Goal: Task Accomplishment & Management: Complete application form

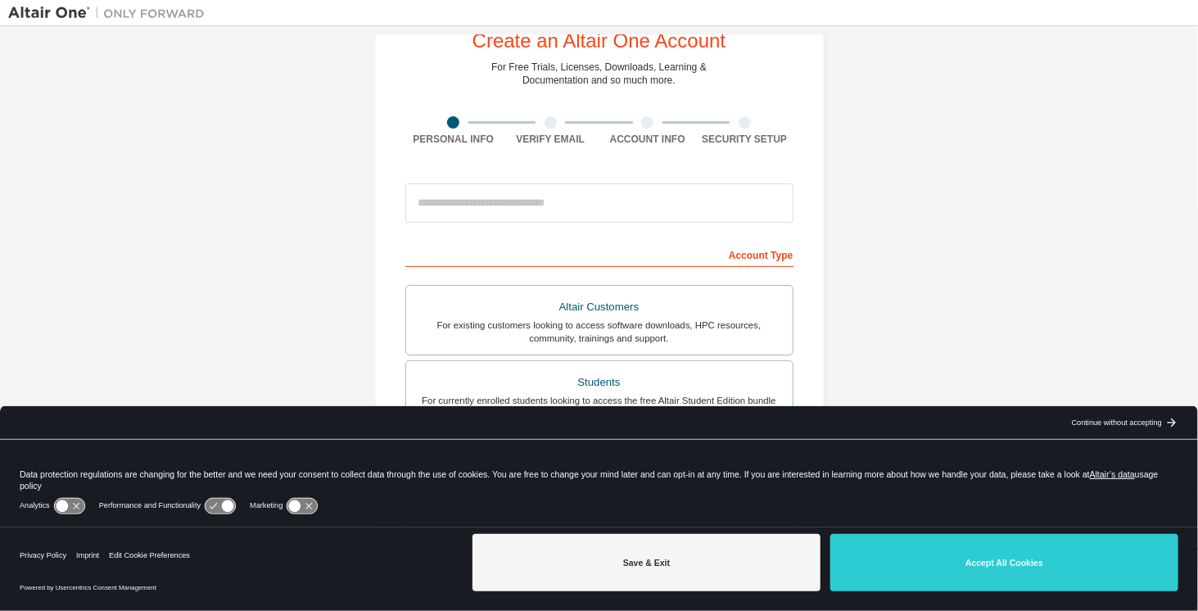
scroll to position [53, 0]
click at [1154, 430] on div "arrow_back_black_24dp Continue without accepting arrow_forward_black_24dp" at bounding box center [1123, 422] width 149 height 33
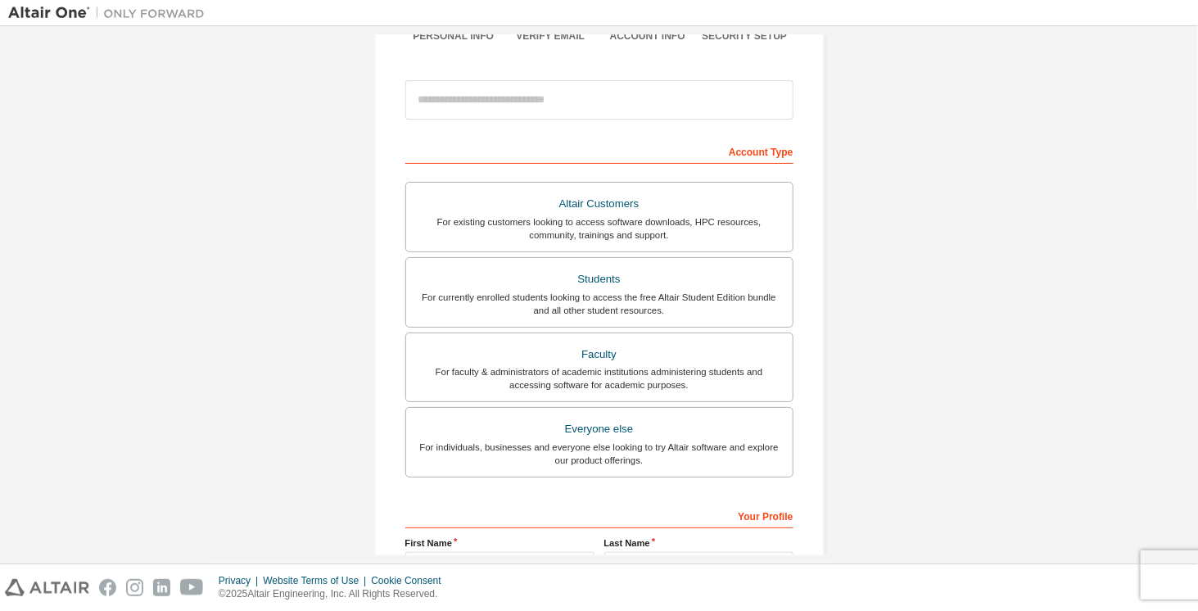
scroll to position [158, 0]
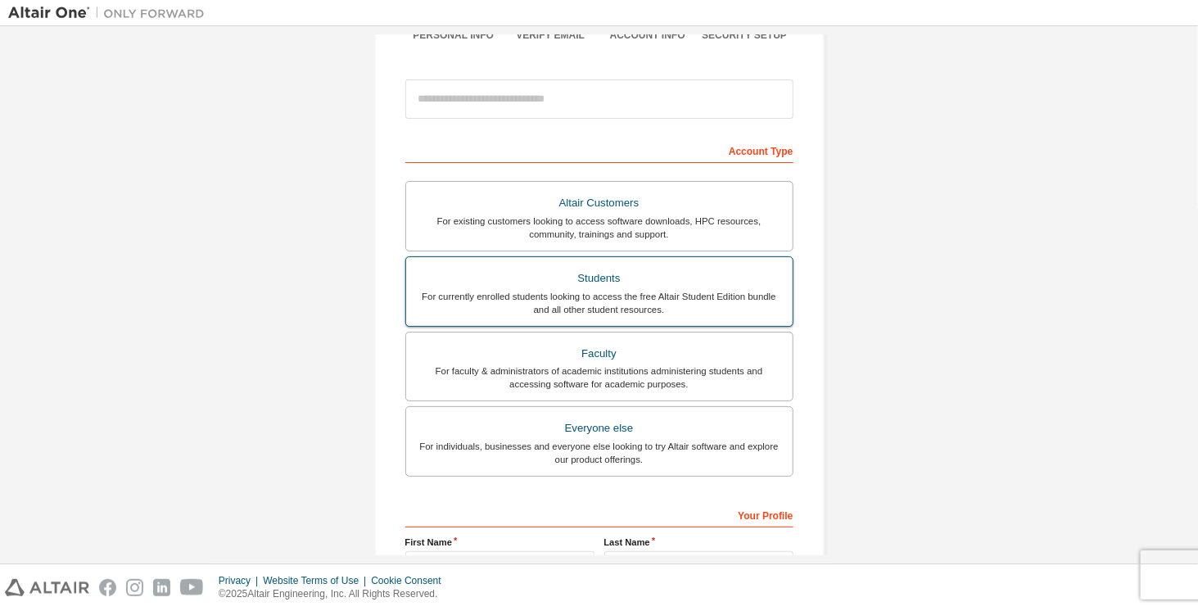
click at [614, 296] on div "For currently enrolled students looking to access the free Altair Student Editi…" at bounding box center [599, 303] width 367 height 26
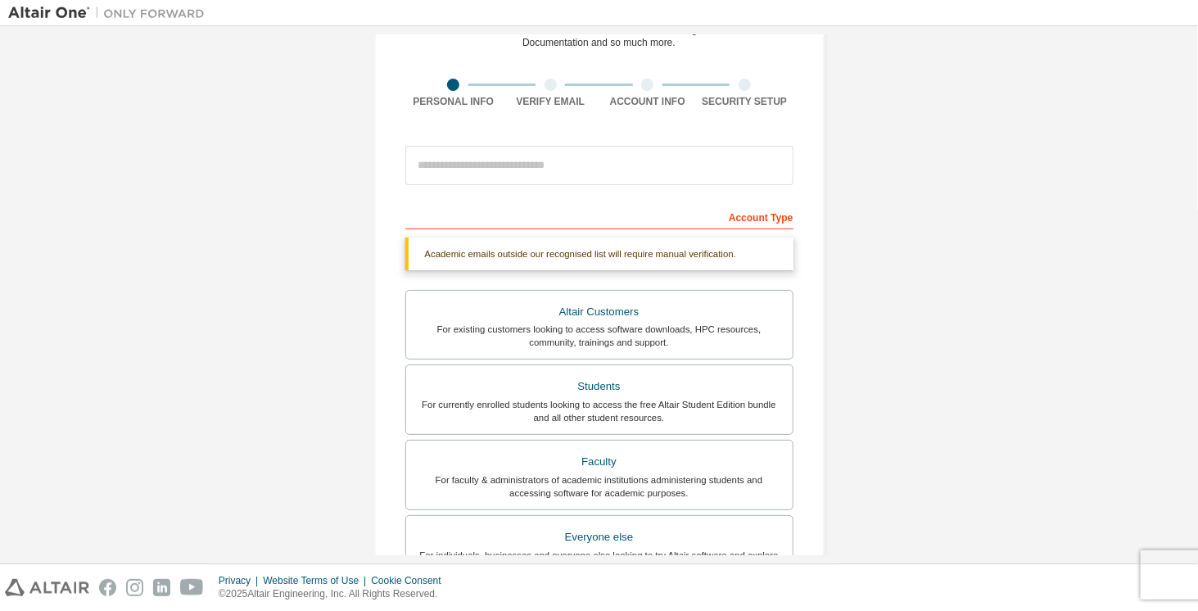
scroll to position [85, 0]
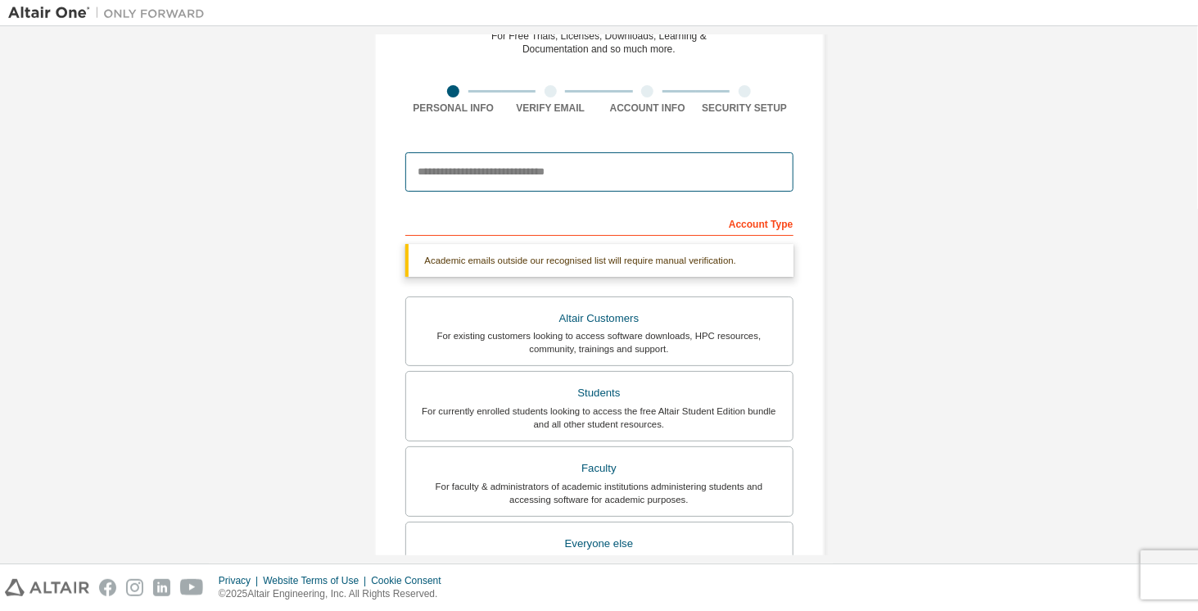
click at [504, 174] on input "email" at bounding box center [599, 171] width 388 height 39
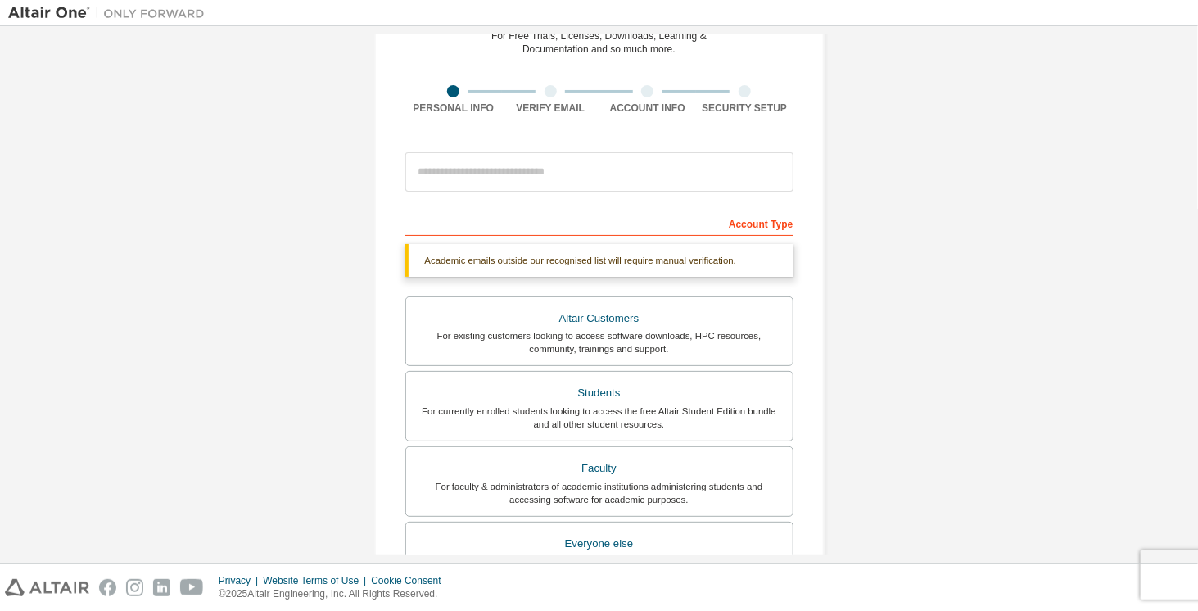
click at [242, 310] on div "Create an Altair One Account For Free Trials, Licenses, Downloads, Learning & D…" at bounding box center [599, 404] width 1182 height 910
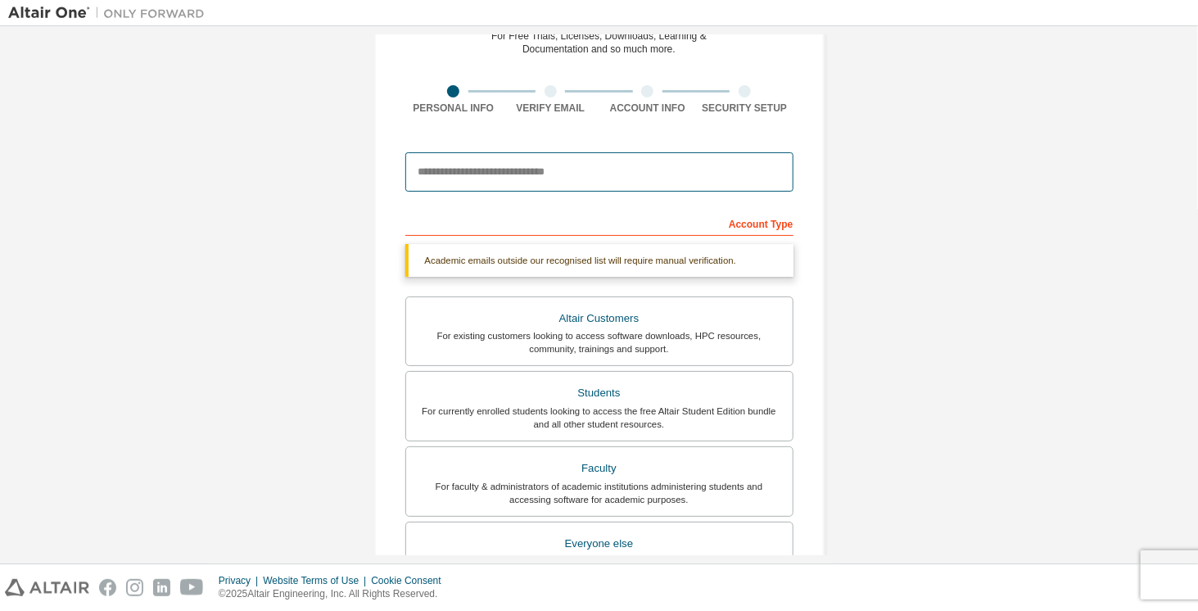
click at [463, 175] on input "email" at bounding box center [599, 171] width 388 height 39
click at [473, 172] on input "email" at bounding box center [599, 171] width 388 height 39
type input "**********"
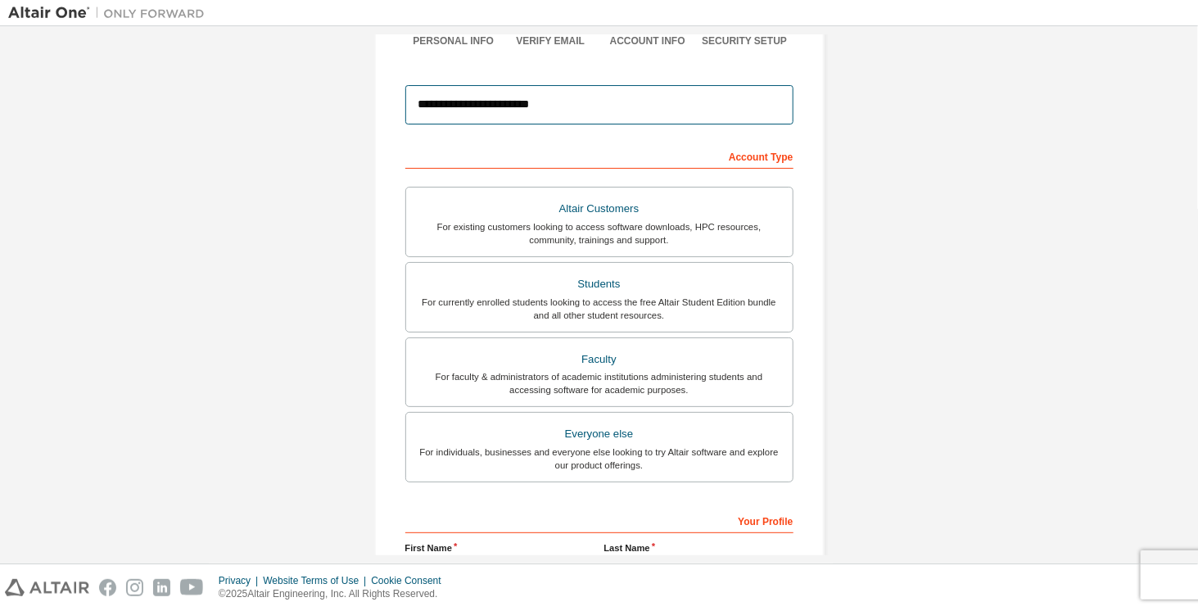
scroll to position [156, 0]
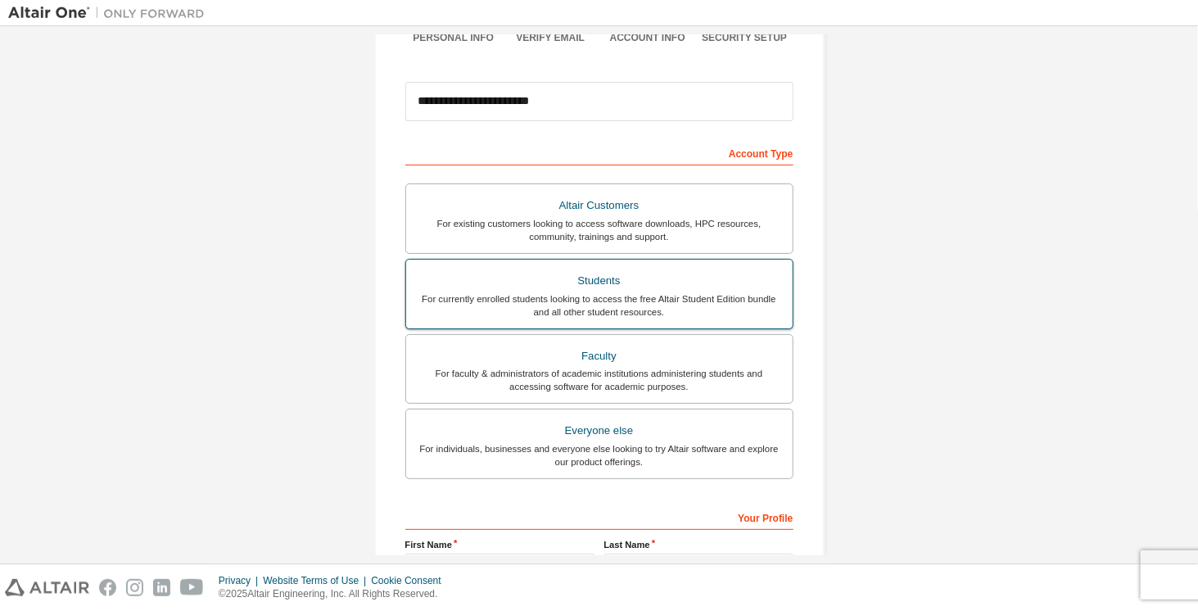
click at [639, 292] on div "For currently enrolled students looking to access the free Altair Student Editi…" at bounding box center [599, 305] width 367 height 26
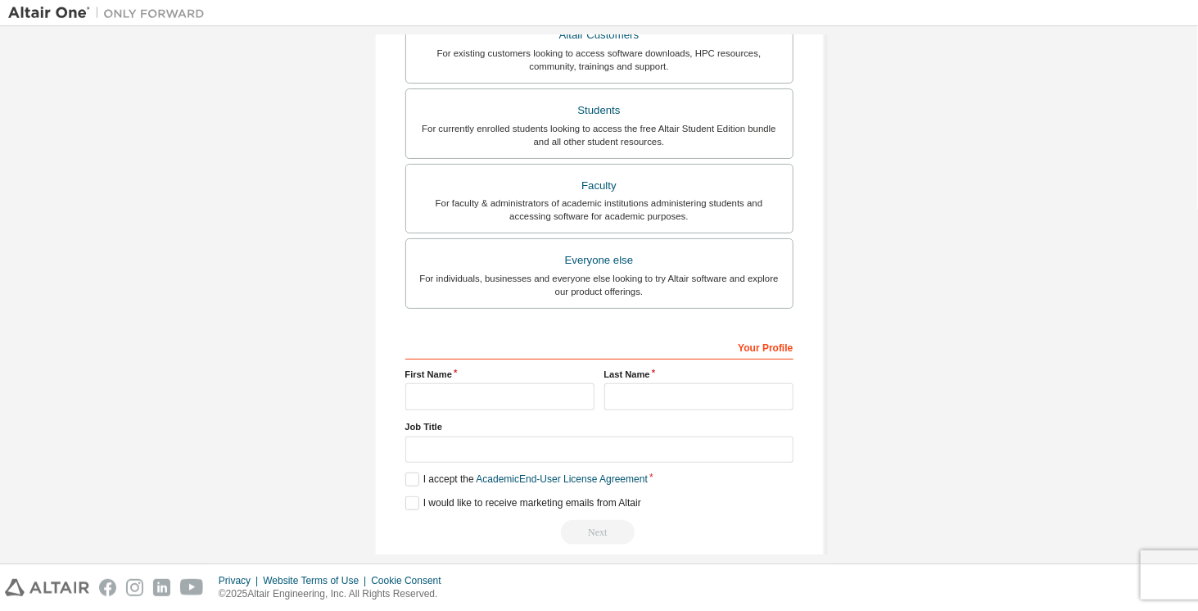
scroll to position [340, 0]
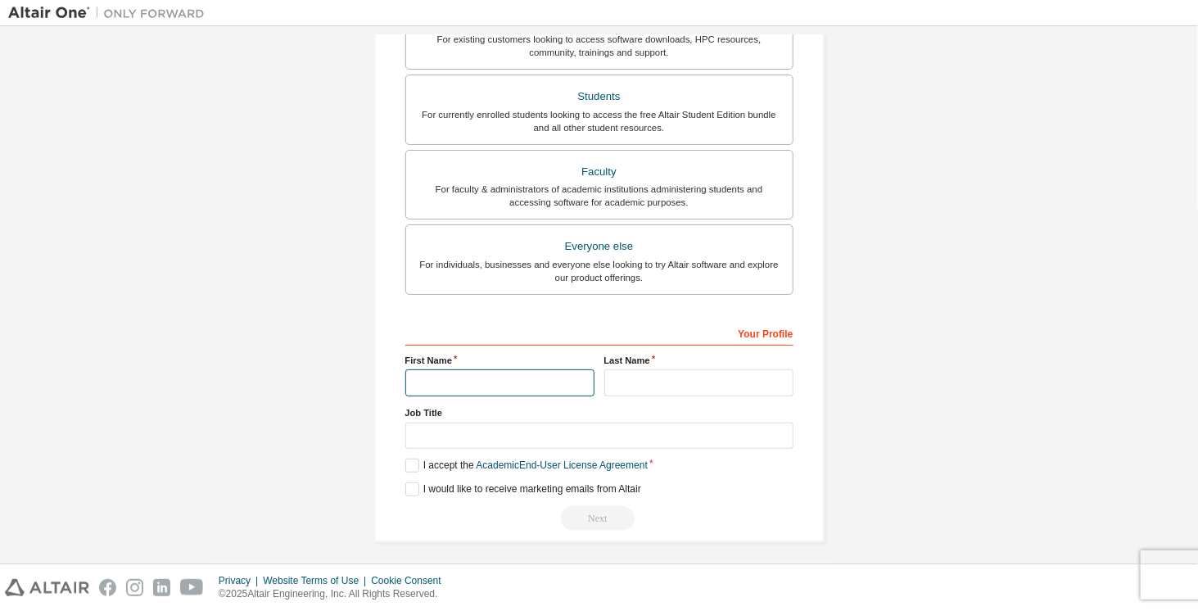
click at [477, 383] on input "text" at bounding box center [499, 382] width 189 height 27
type input "**********"
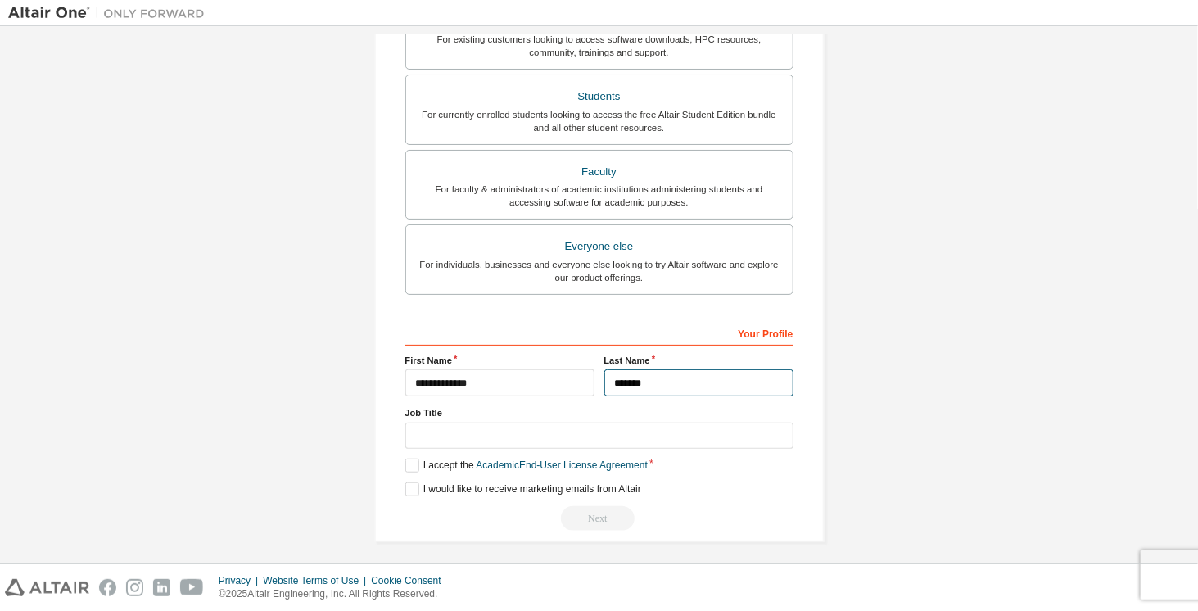
type input "*******"
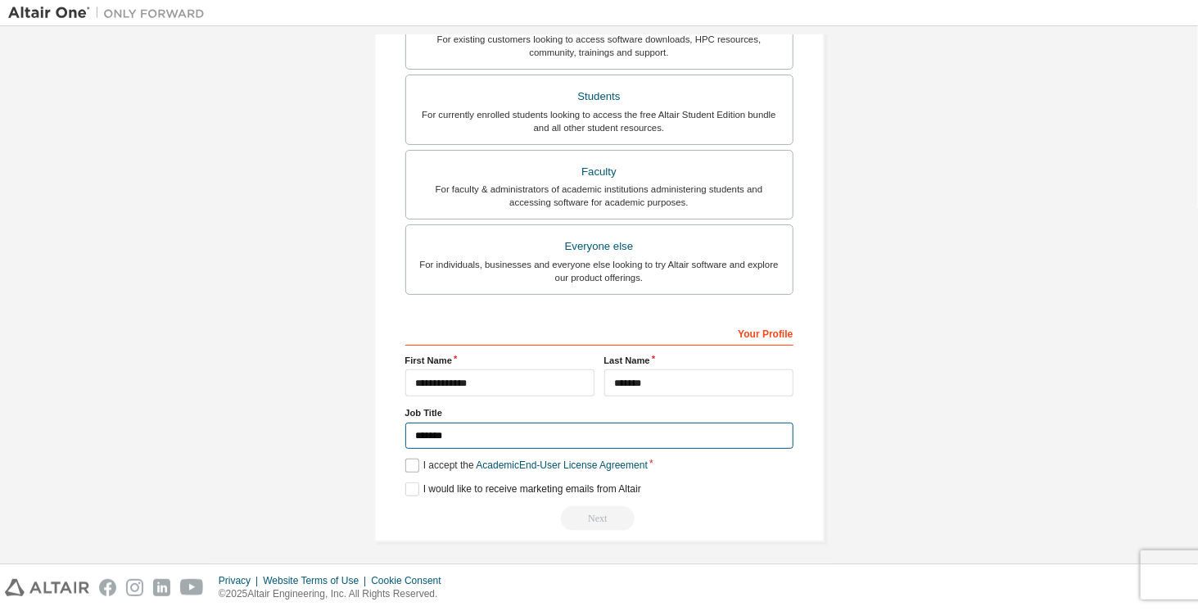
type input "*******"
click at [405, 464] on label "I accept the Academic End-User License Agreement" at bounding box center [526, 466] width 242 height 14
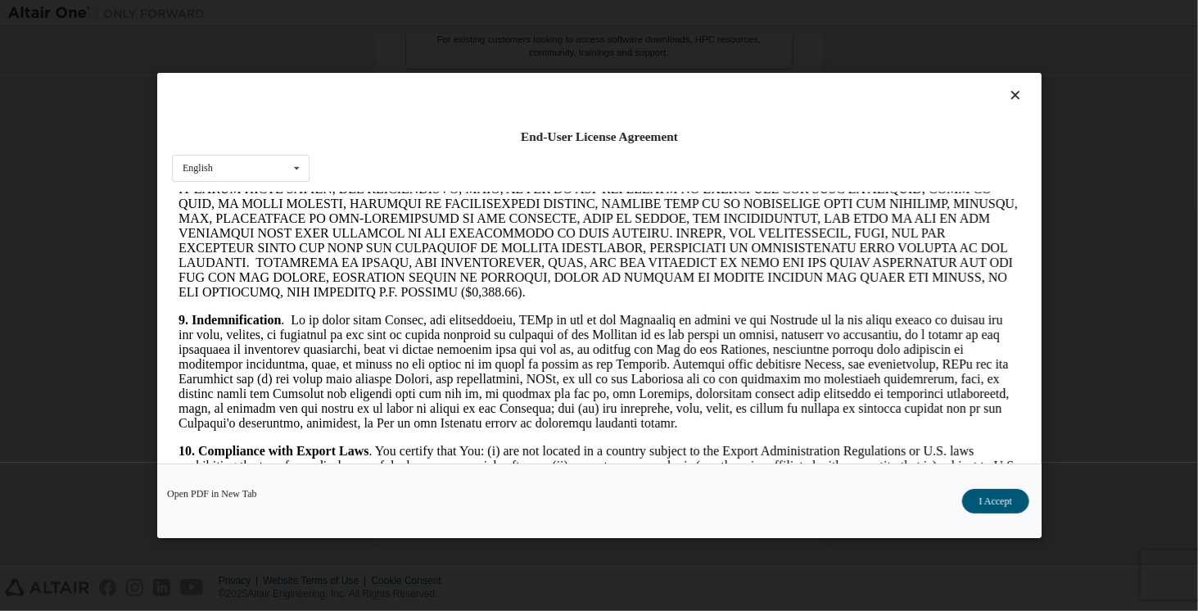
scroll to position [1937, 0]
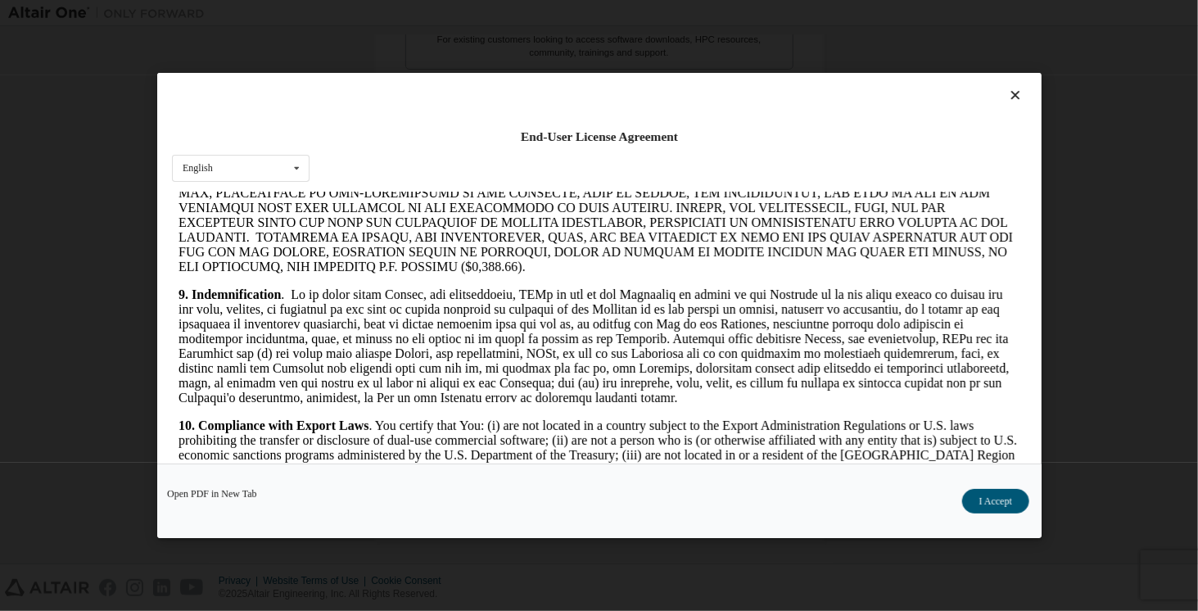
click at [1019, 484] on div "Open PDF in New Tab I Accept" at bounding box center [599, 501] width 885 height 75
click at [1005, 492] on button "I Accept" at bounding box center [995, 501] width 67 height 25
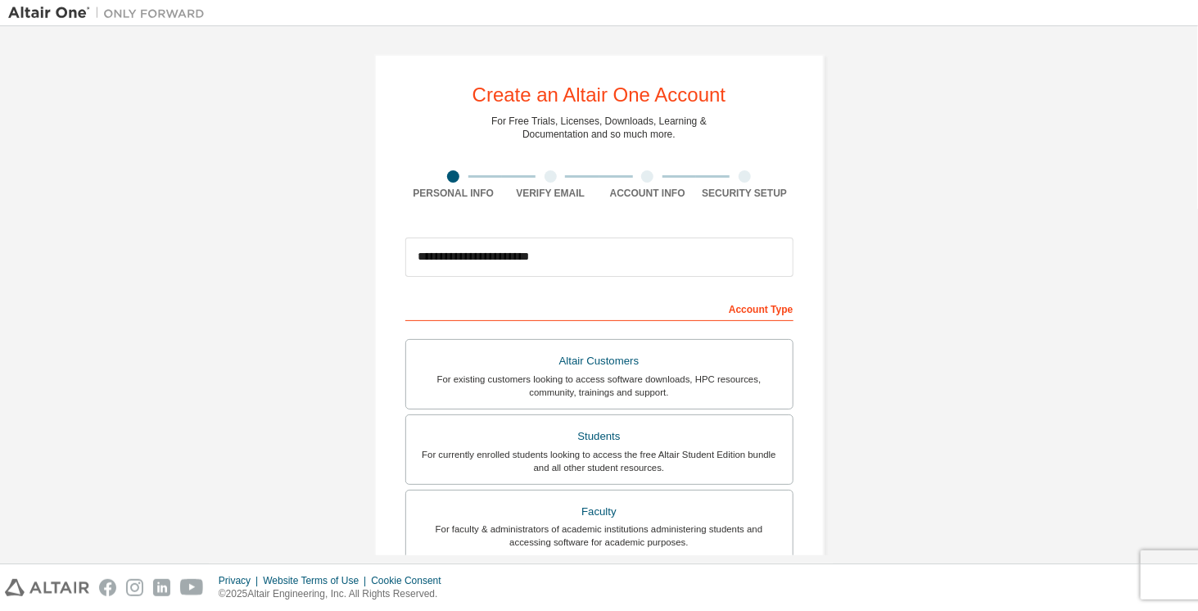
scroll to position [340, 0]
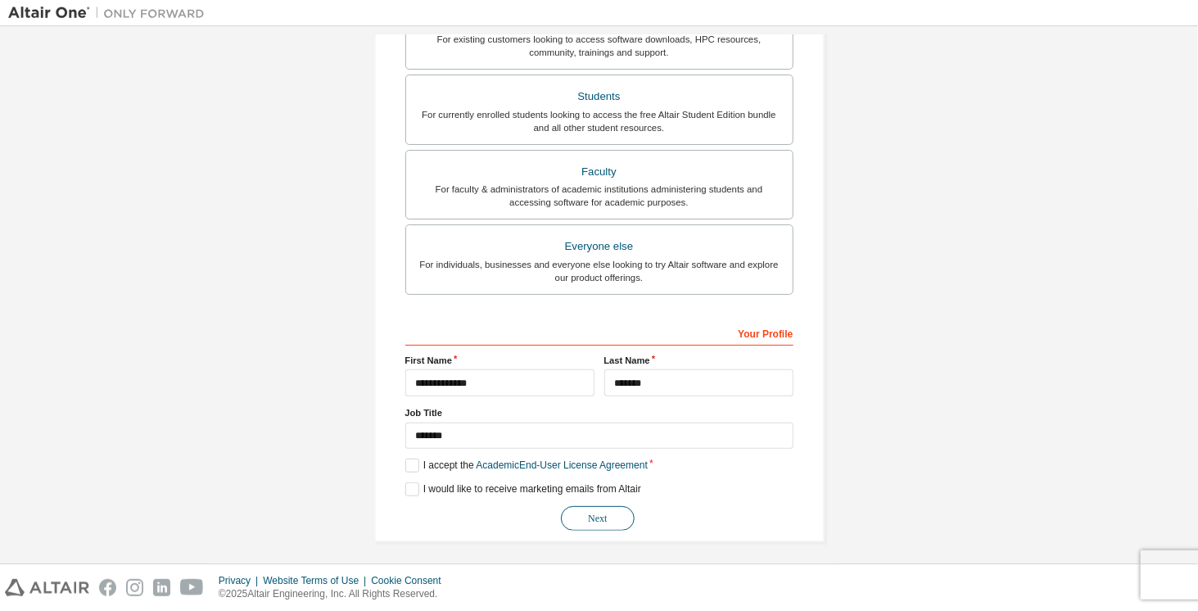
click at [587, 514] on button "Next" at bounding box center [598, 518] width 74 height 25
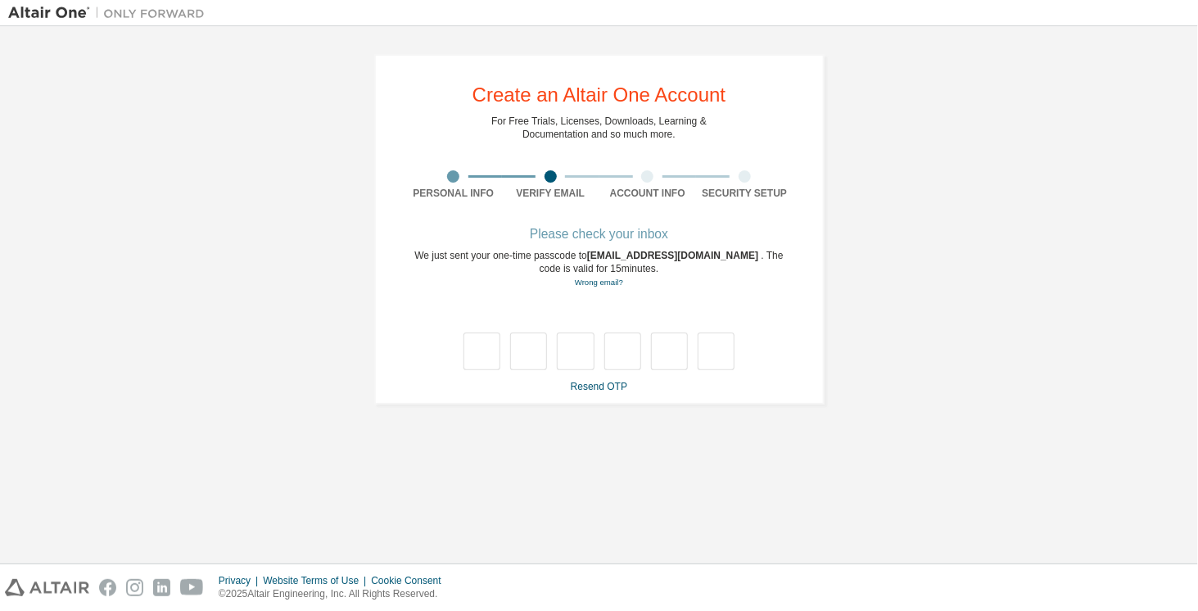
scroll to position [0, 0]
click at [1082, 381] on div "**********" at bounding box center [599, 229] width 1182 height 390
click at [479, 346] on input "text" at bounding box center [482, 352] width 37 height 38
type input "*"
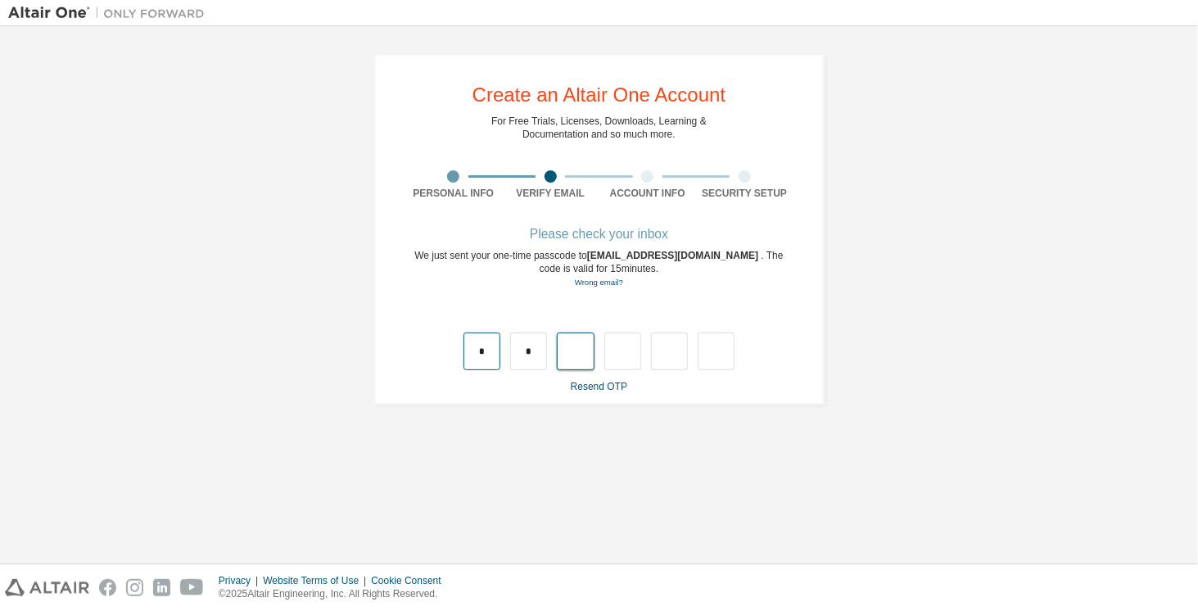
type input "*"
